Goal: Contribute content

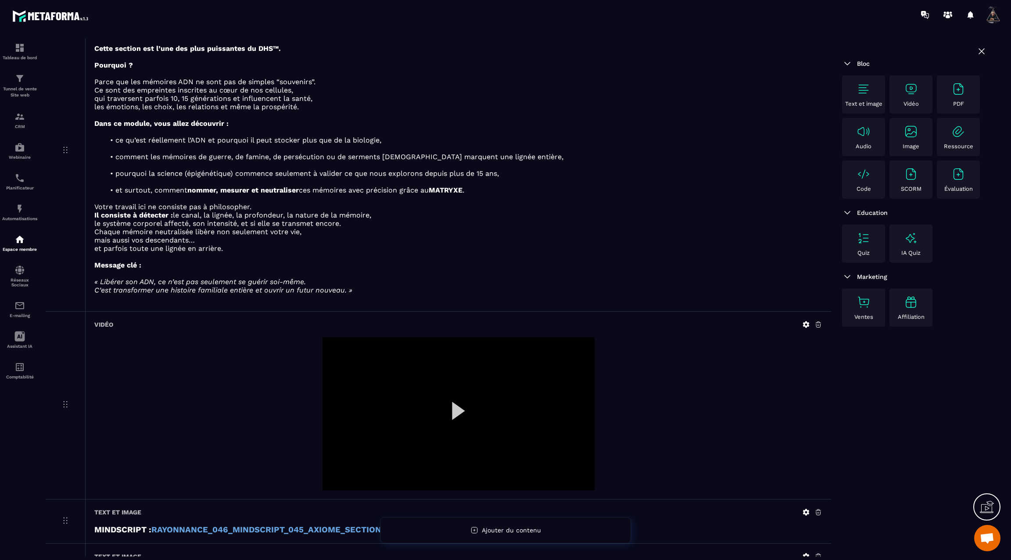
scroll to position [248, 0]
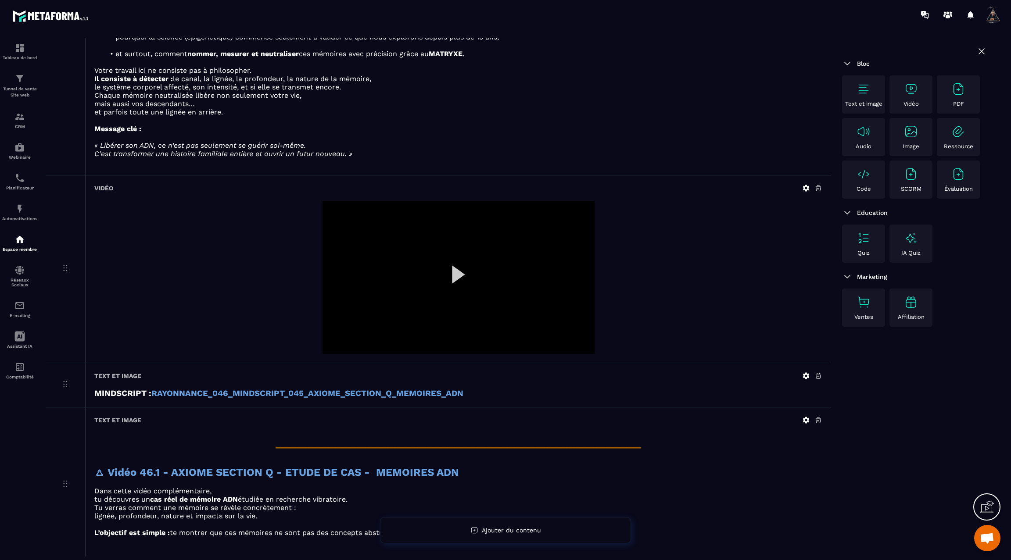
click at [456, 267] on div at bounding box center [458, 277] width 272 height 153
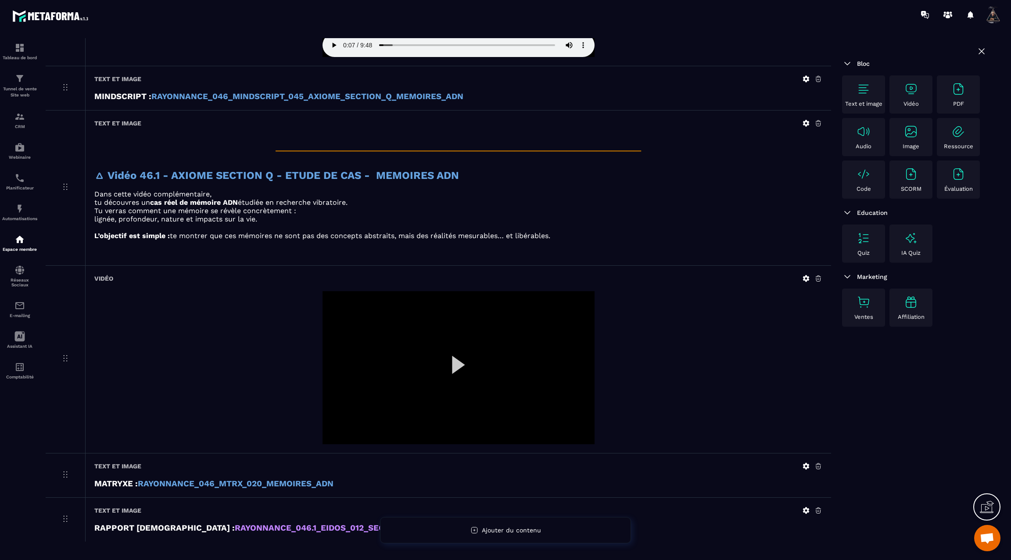
scroll to position [567, 0]
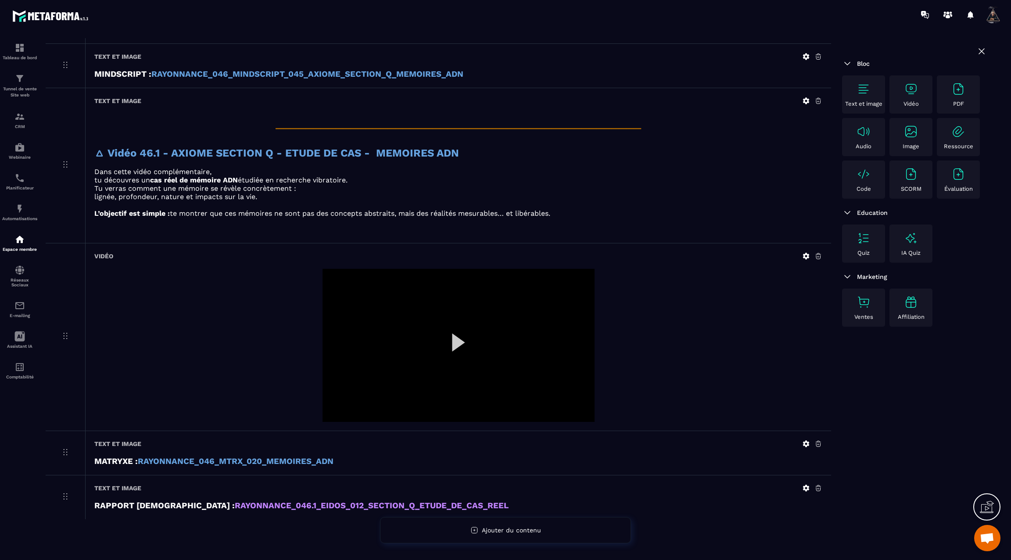
click at [805, 253] on icon at bounding box center [806, 256] width 7 height 7
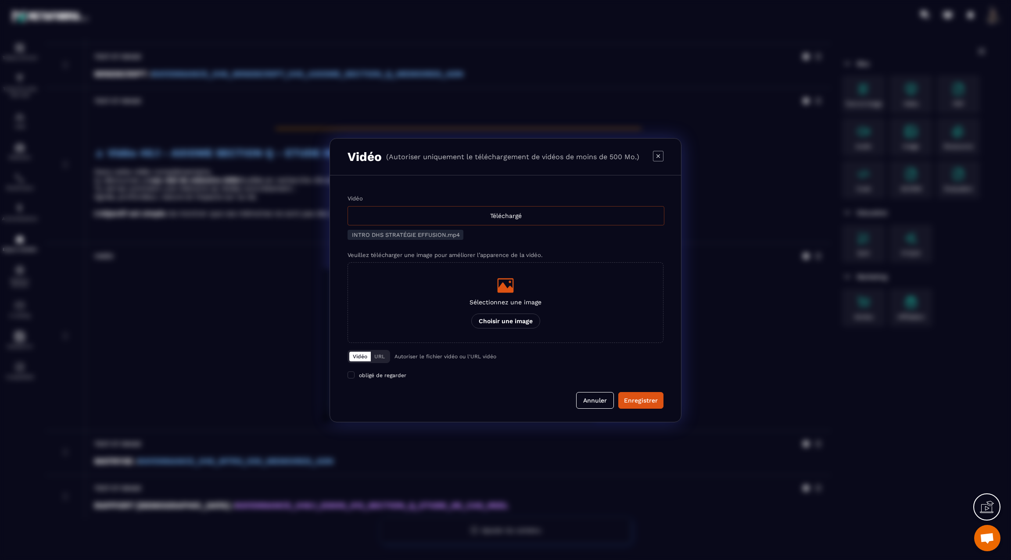
click at [480, 216] on div "Téléchargé" at bounding box center [505, 215] width 317 height 19
click at [0, 0] on input "Vidéo Téléchargé" at bounding box center [0, 0] width 0 height 0
click at [651, 401] on div "Enregistrer" at bounding box center [641, 400] width 34 height 9
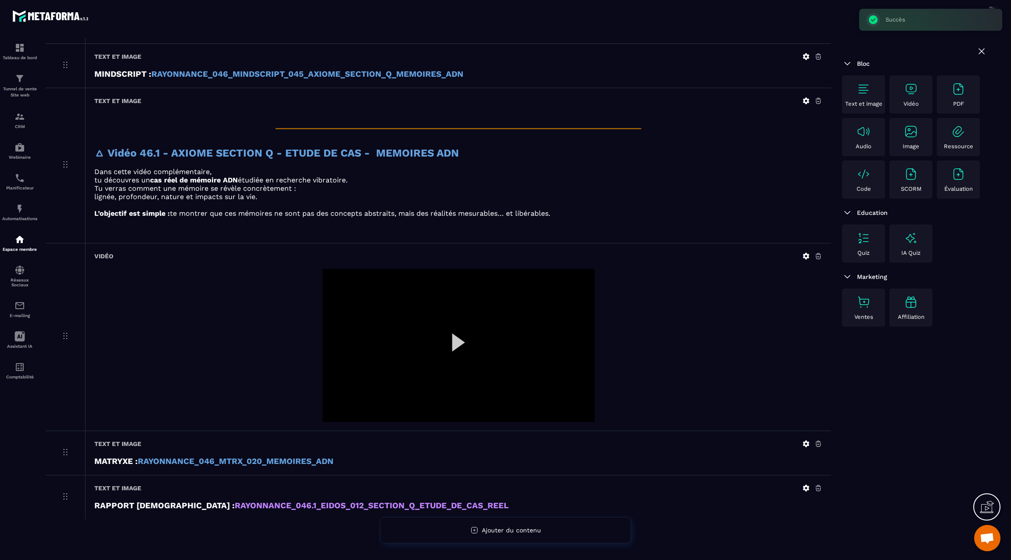
scroll to position [567, 0]
